Goal: Find specific page/section: Find specific page/section

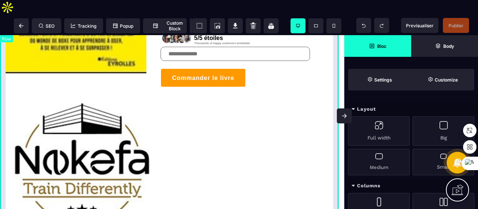
scroll to position [172, 0]
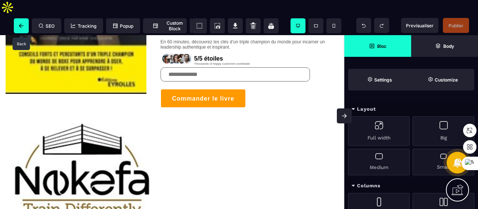
click at [19, 24] on icon at bounding box center [21, 26] width 4 height 4
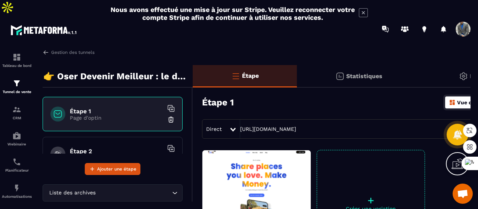
scroll to position [90, 0]
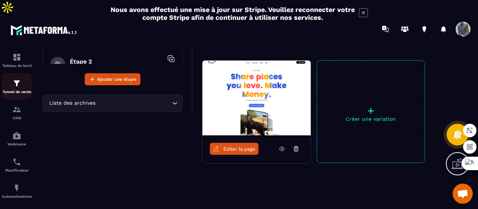
click at [22, 79] on div "Tunnel de vente" at bounding box center [17, 86] width 30 height 15
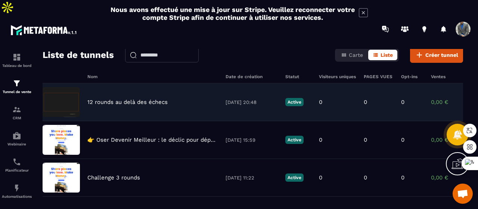
scroll to position [31, 0]
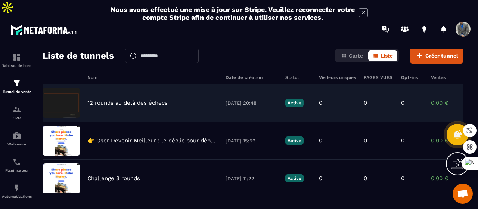
click at [166, 99] on p "12 rounds au delà des échecs" at bounding box center [127, 102] width 80 height 7
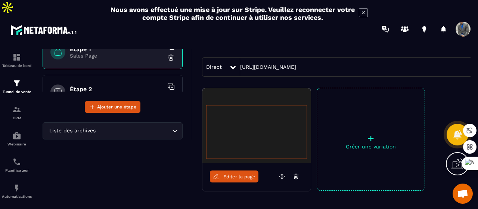
scroll to position [63, 0]
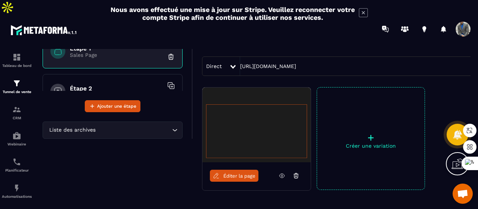
click at [236, 173] on span "Éditer la page" at bounding box center [240, 176] width 32 height 6
